Goal: Use online tool/utility: Utilize a website feature to perform a specific function

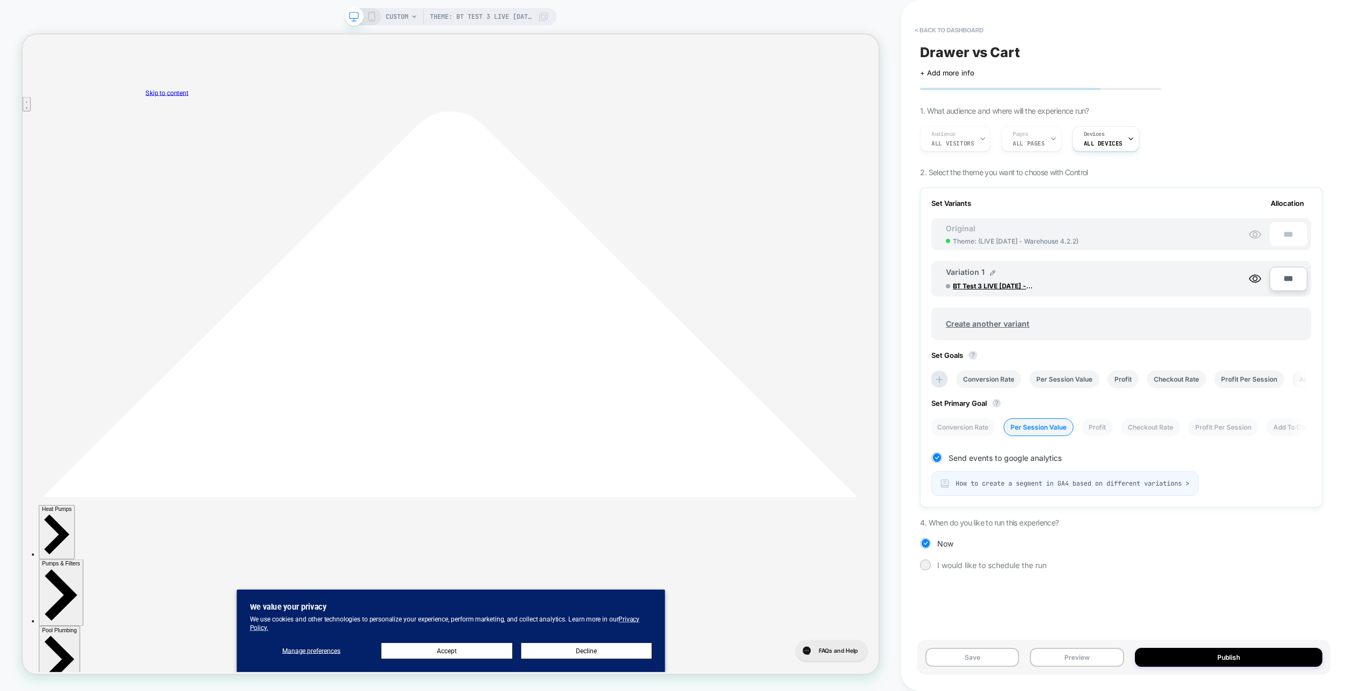
click at [172, 13] on div "Theme: BT Test 3 LIVE [DATE] - Warehouse 4.2.2 CUSTOM Theme: BT Test 3 LIVE [DA…" at bounding box center [450, 345] width 901 height 669
click at [968, 29] on button "< back to dashboard" at bounding box center [948, 30] width 79 height 17
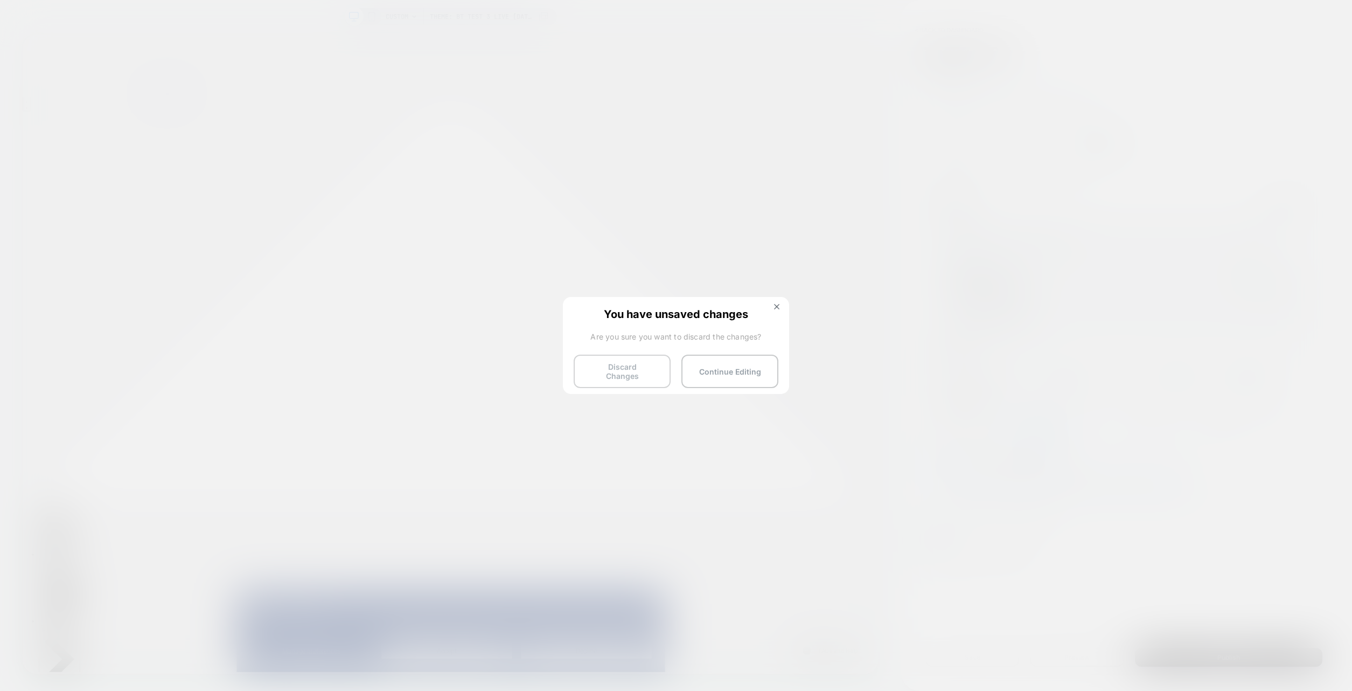
click at [608, 367] on button "Discard Changes" at bounding box center [622, 370] width 97 height 33
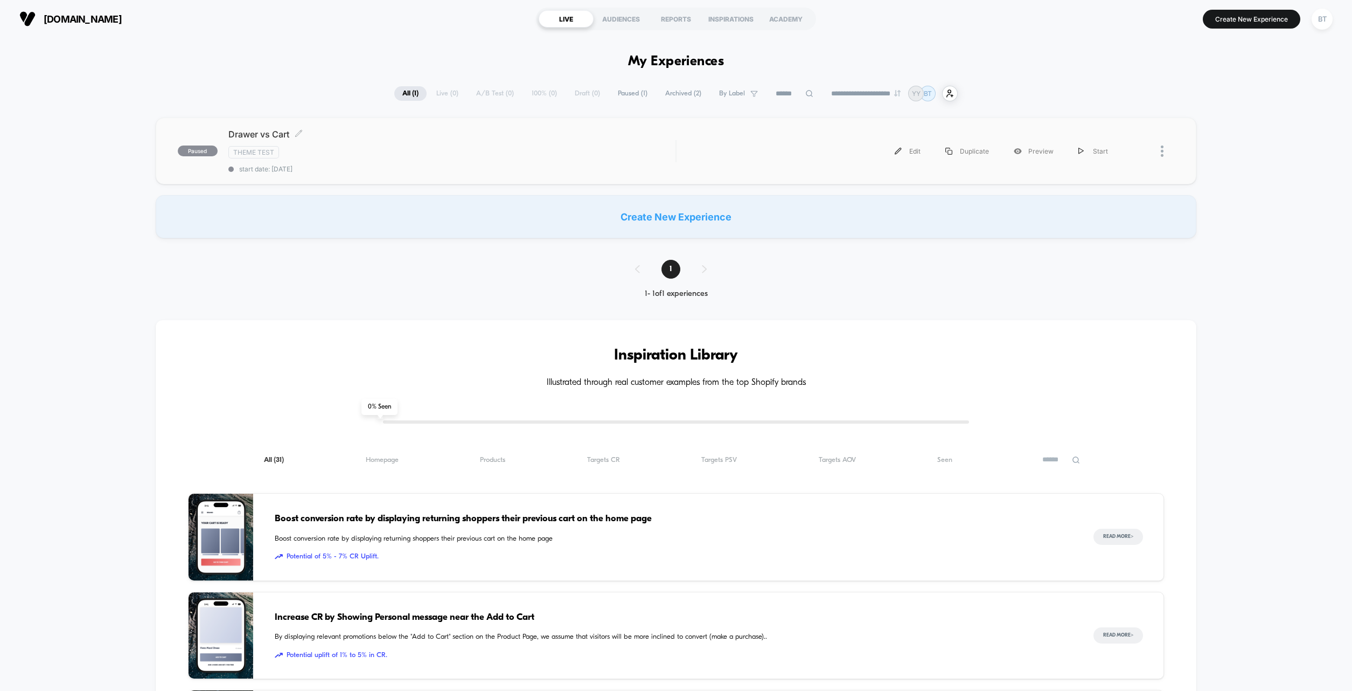
click at [394, 149] on div "Theme Test" at bounding box center [452, 152] width 448 height 12
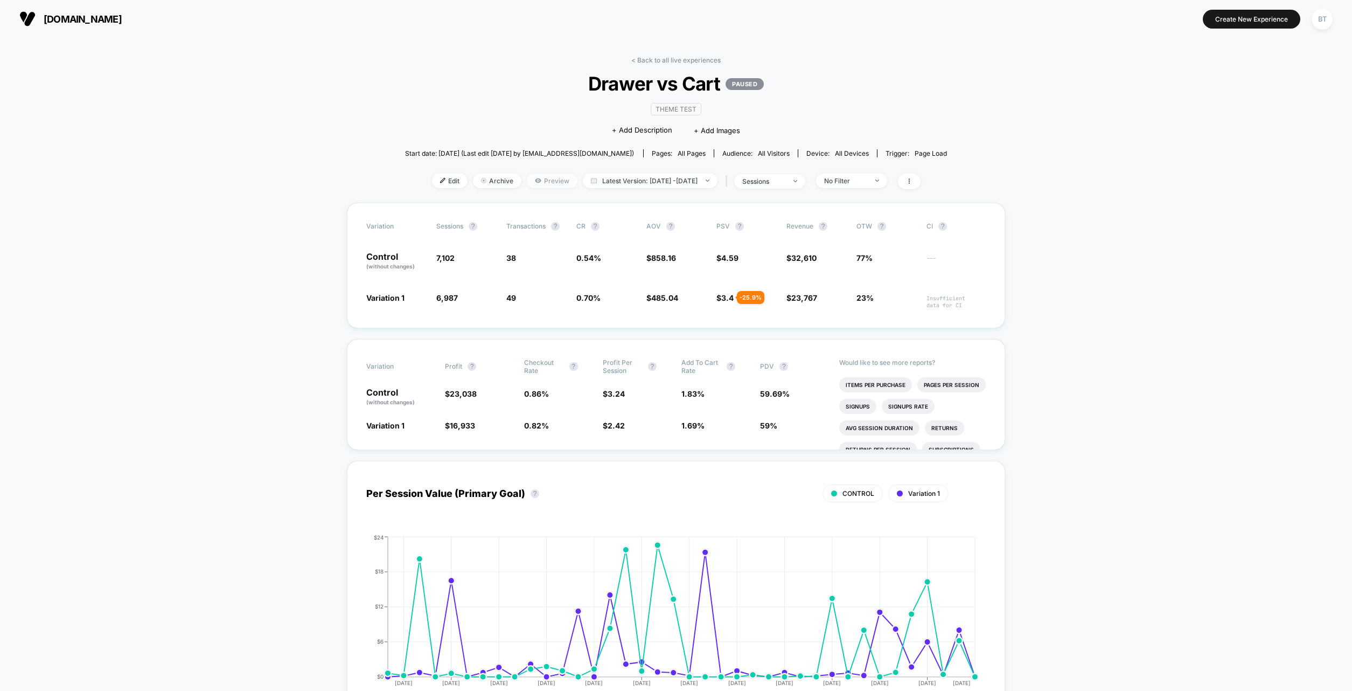
click at [527, 186] on span "Preview" at bounding box center [552, 180] width 51 height 15
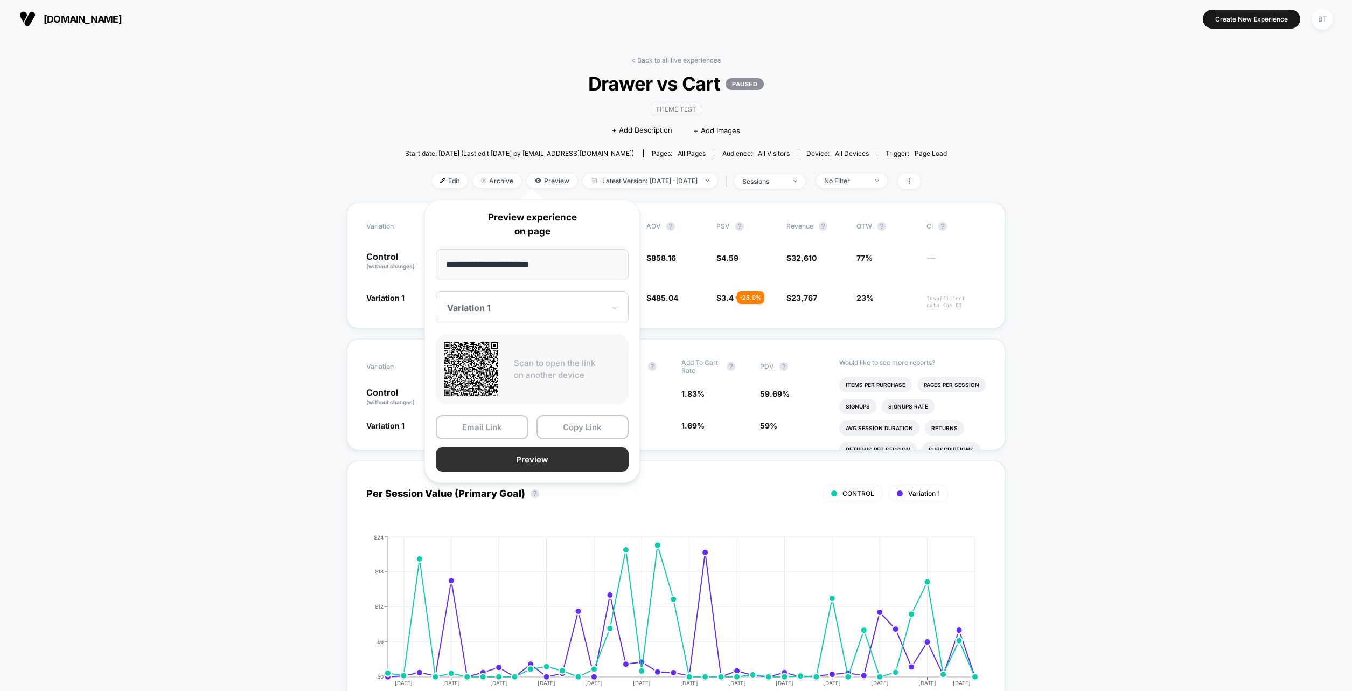
type input "**********"
click at [526, 469] on button "Preview" at bounding box center [532, 459] width 193 height 24
